Goal: Check status: Check status

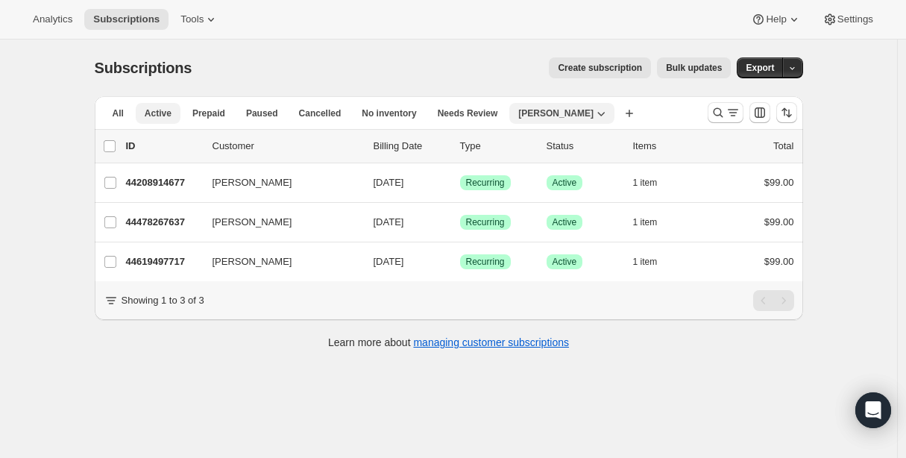
click at [152, 116] on span "Active" at bounding box center [158, 113] width 27 height 12
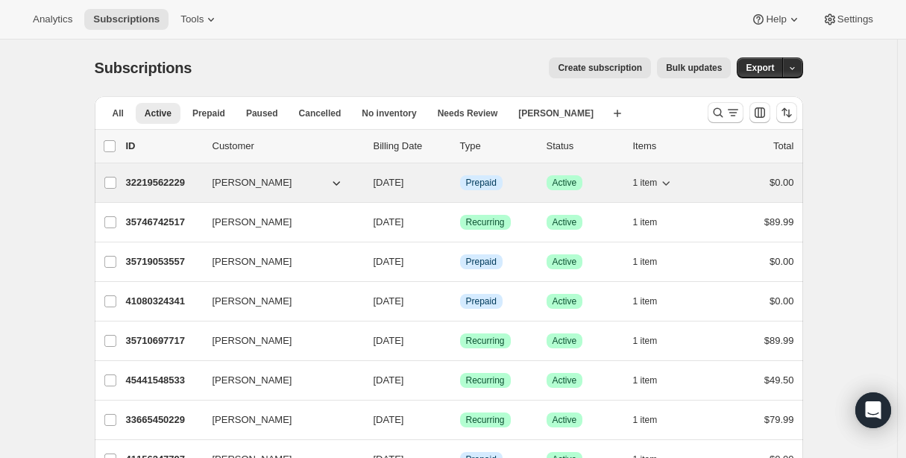
click at [166, 183] on p "32219562229" at bounding box center [163, 182] width 75 height 15
